Goal: Task Accomplishment & Management: Use online tool/utility

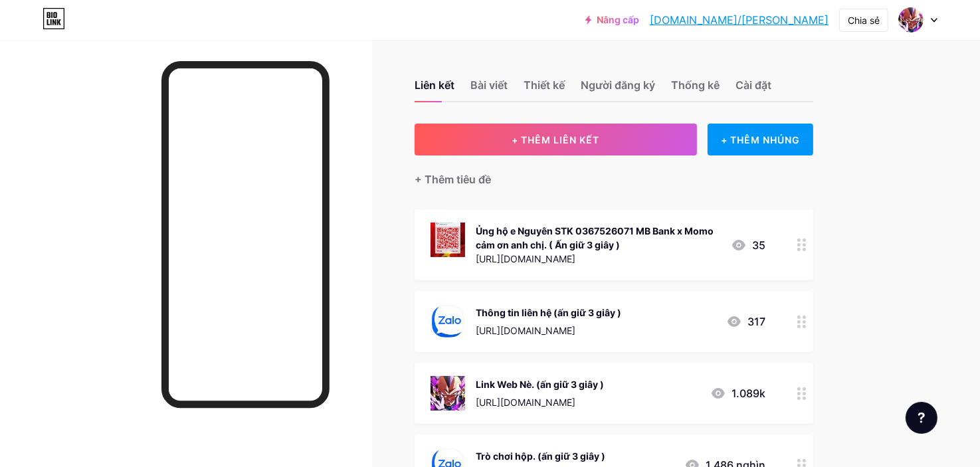
click at [807, 398] on div at bounding box center [802, 393] width 23 height 61
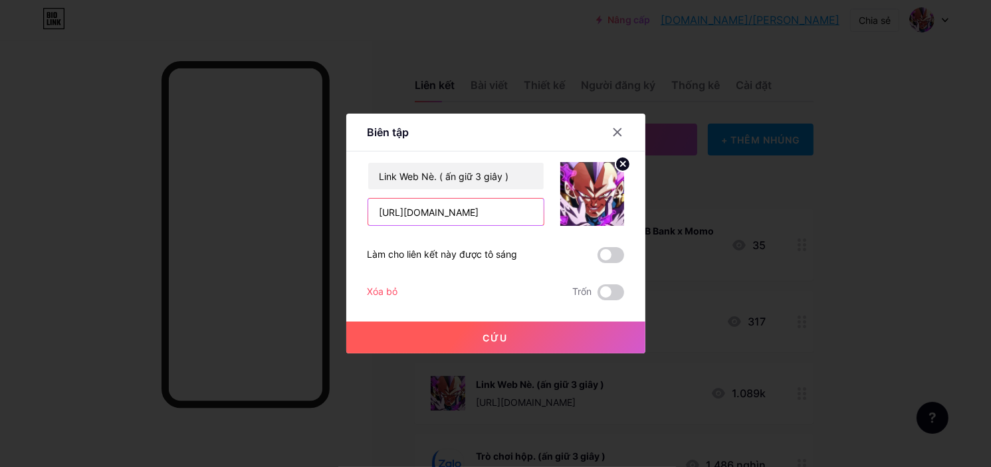
click at [455, 213] on input "[URL][DOMAIN_NAME]" at bounding box center [455, 212] width 175 height 27
type input "[URL][DOMAIN_NAME]"
click at [372, 323] on button "Cứu" at bounding box center [495, 338] width 299 height 32
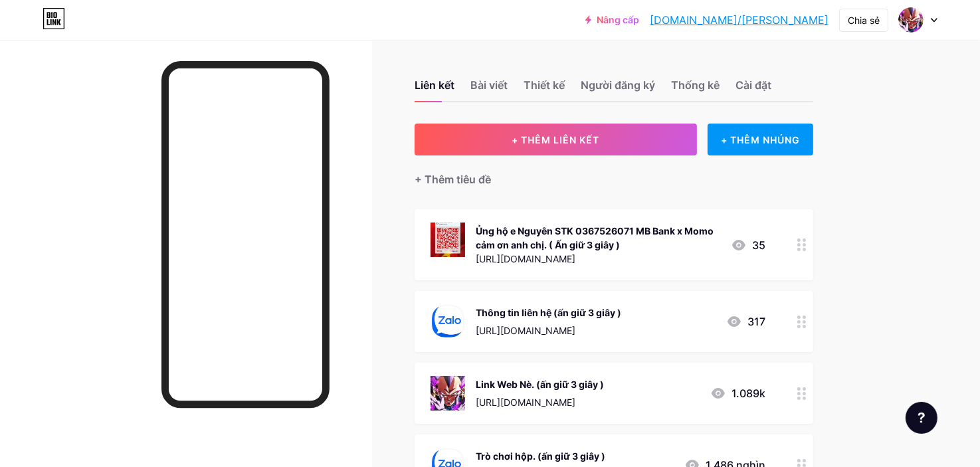
click at [808, 393] on div at bounding box center [802, 393] width 23 height 61
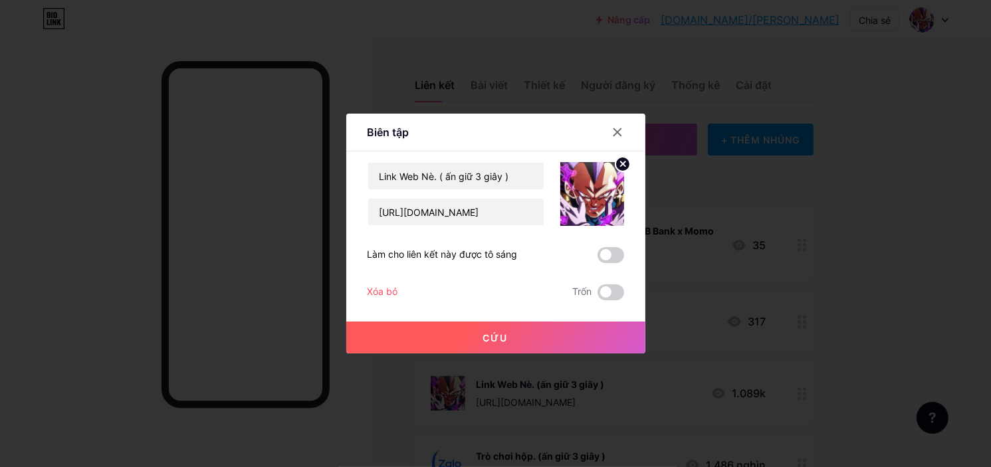
click at [805, 217] on div at bounding box center [495, 233] width 991 height 467
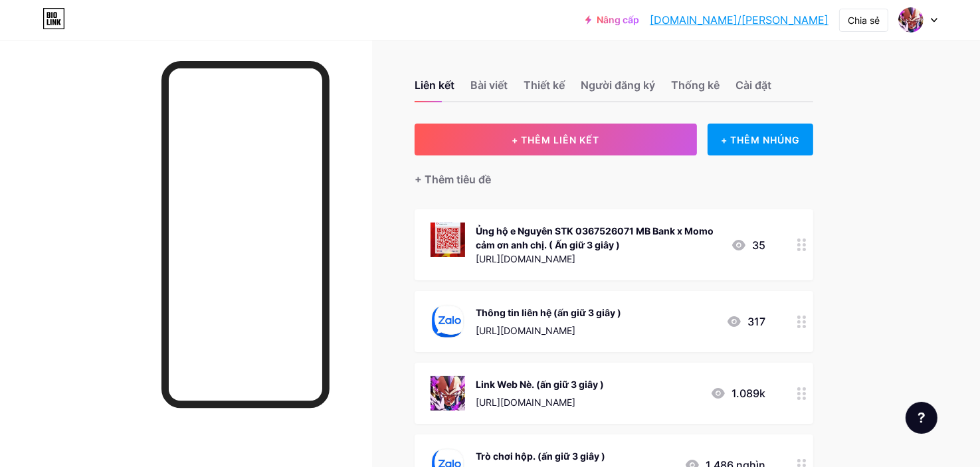
scroll to position [133, 0]
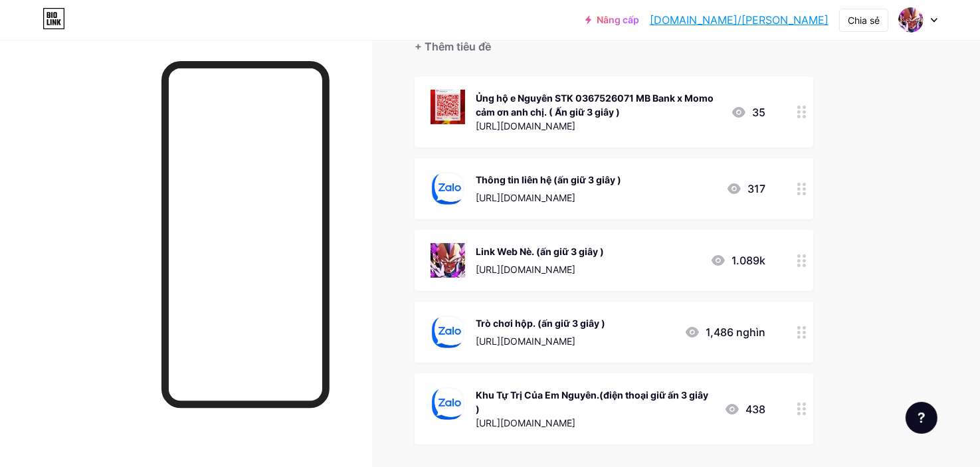
click at [799, 352] on div at bounding box center [802, 332] width 23 height 61
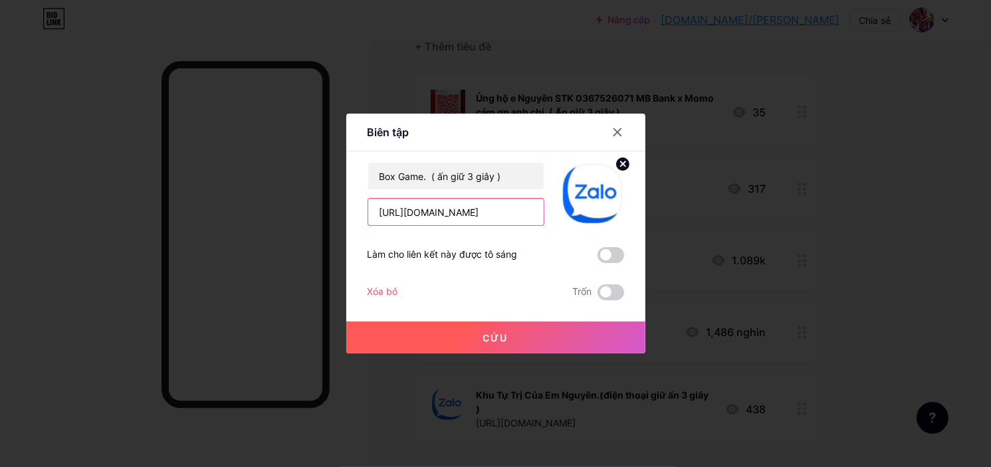
click at [532, 206] on input "[URL][DOMAIN_NAME]" at bounding box center [455, 212] width 175 height 27
paste input "fwguht98"
type input "[URL][DOMAIN_NAME]"
click at [485, 323] on button "Cứu" at bounding box center [495, 338] width 299 height 32
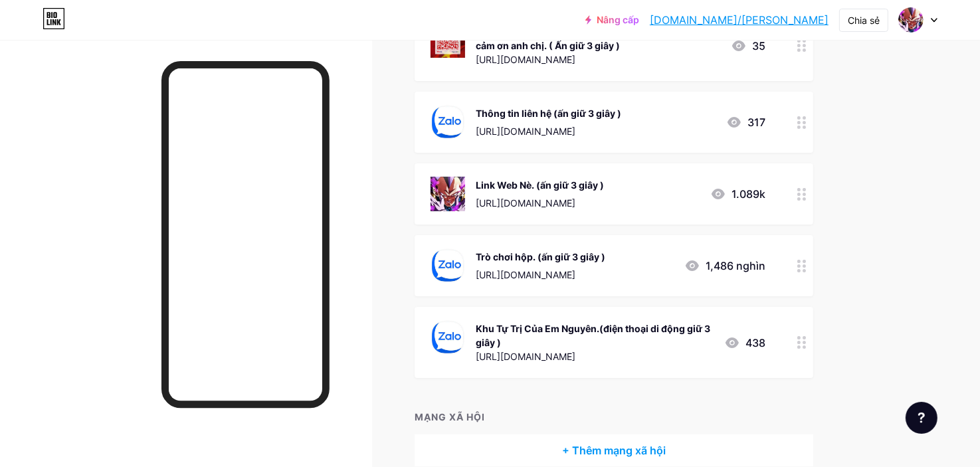
scroll to position [66, 0]
